Goal: Information Seeking & Learning: Learn about a topic

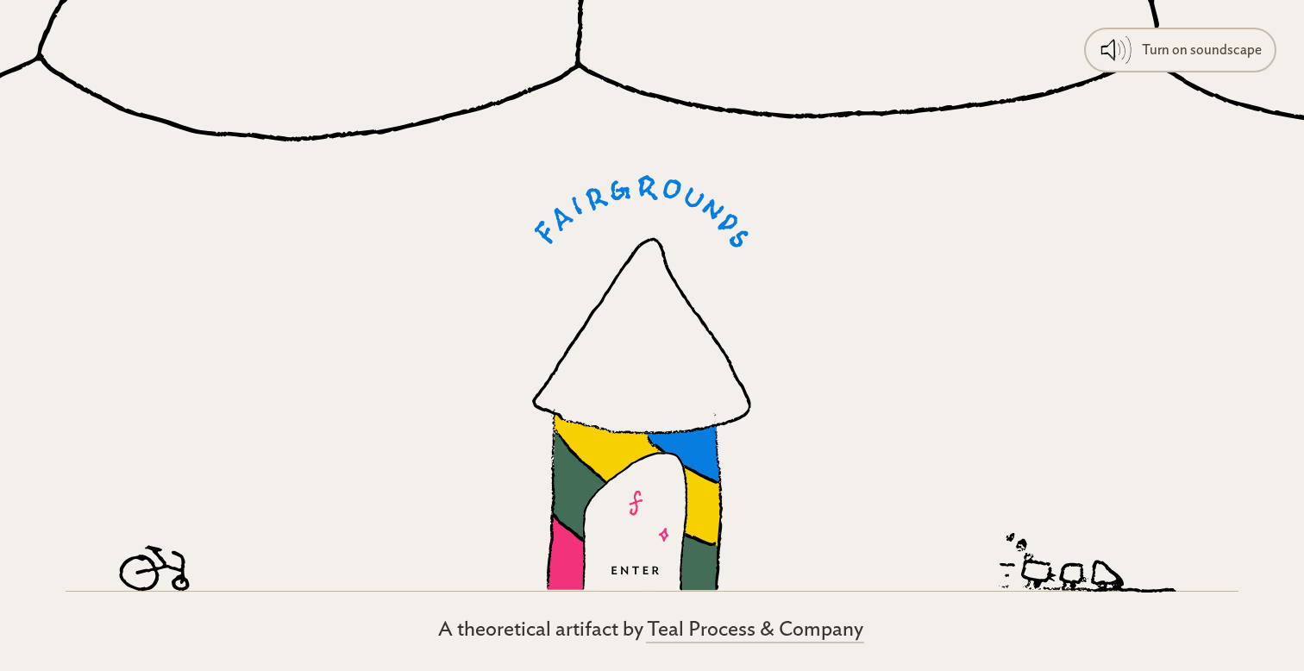
click at [573, 420] on icon at bounding box center [641, 383] width 219 height 416
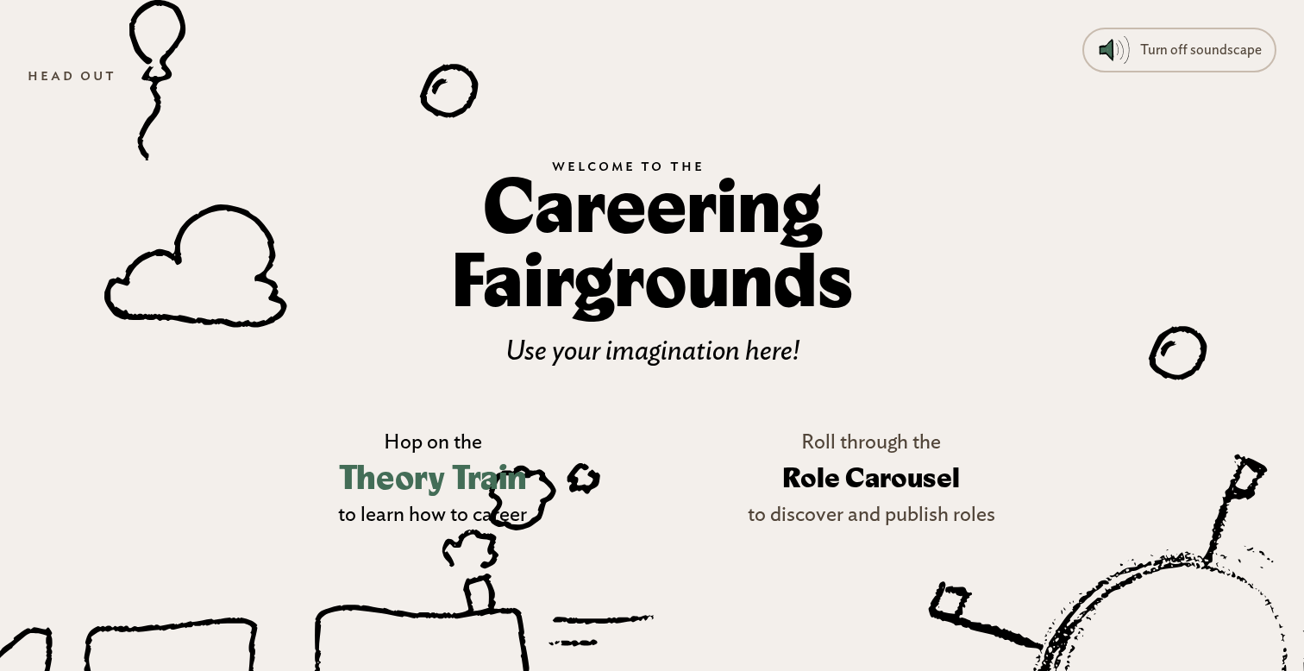
click at [434, 473] on h3 "Theory Train" at bounding box center [433, 479] width 188 height 50
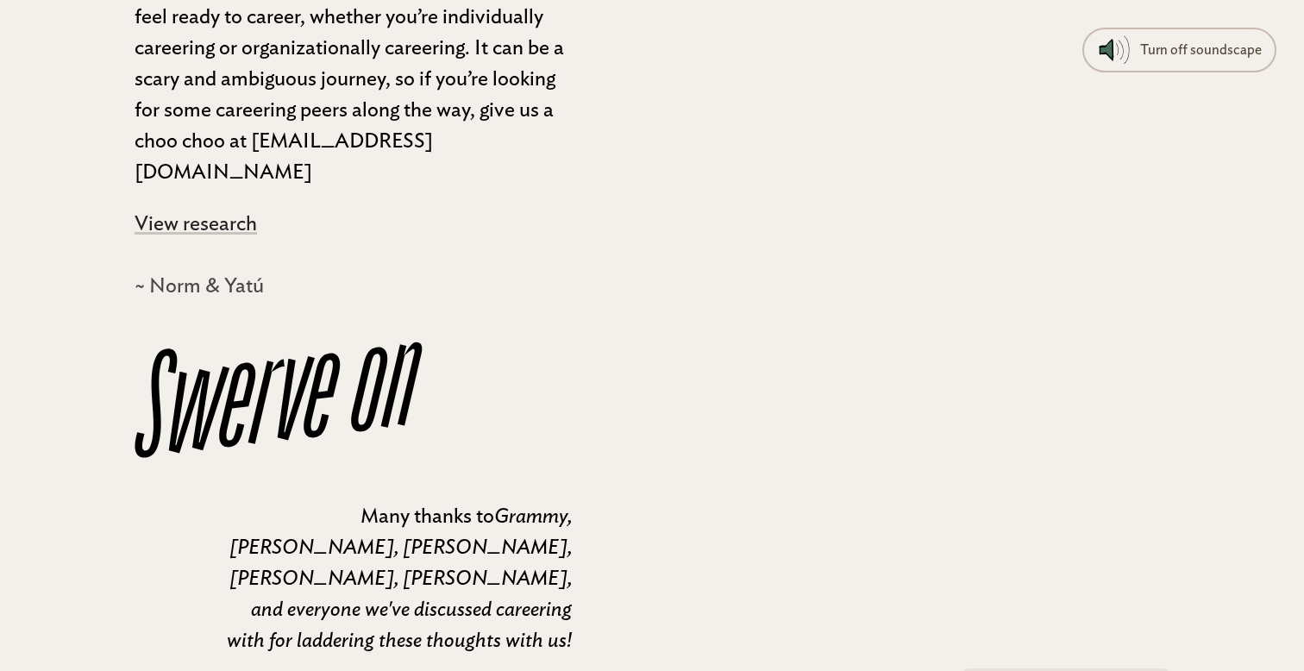
scroll to position [15725, 0]
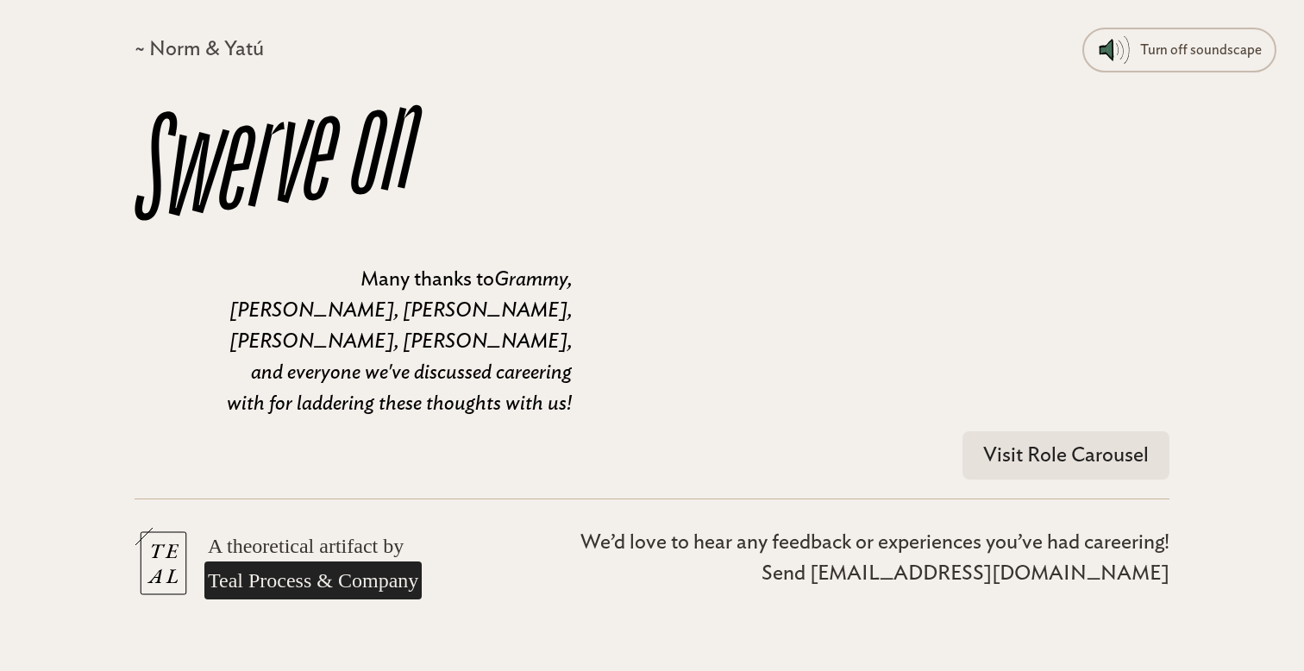
click at [353, 561] on link "Teal Process & Company" at bounding box center [312, 580] width 217 height 38
